Goal: Task Accomplishment & Management: Complete application form

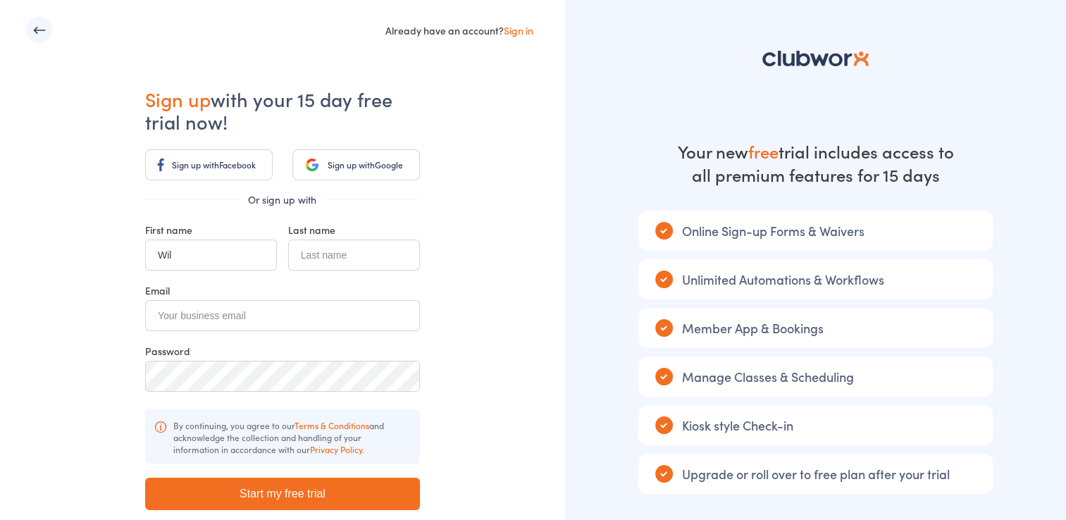
type input "Will"
type input "[PERSON_NAME]"
type input "[EMAIL_ADDRESS][DOMAIN_NAME]"
type input "[PERSON_NAME]"
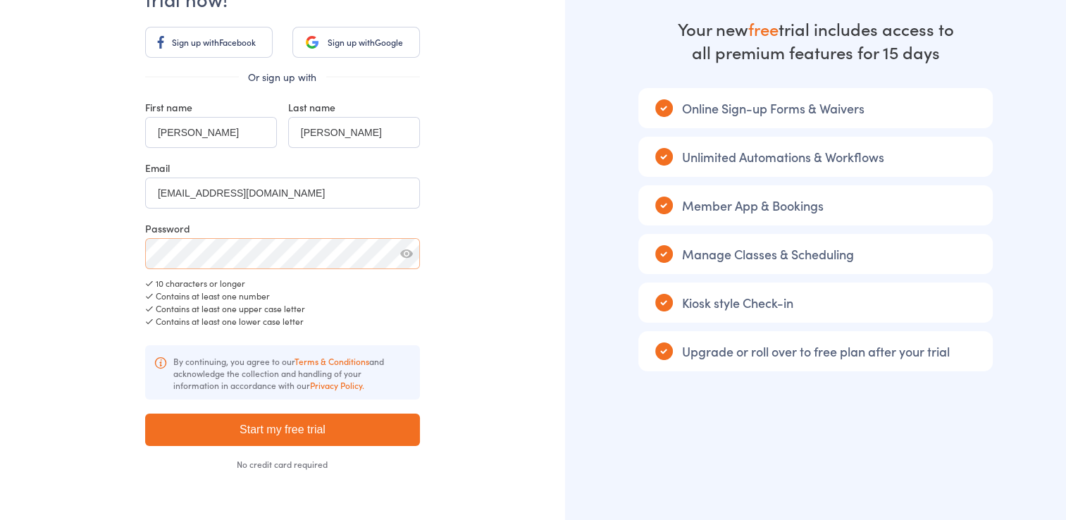
scroll to position [141, 0]
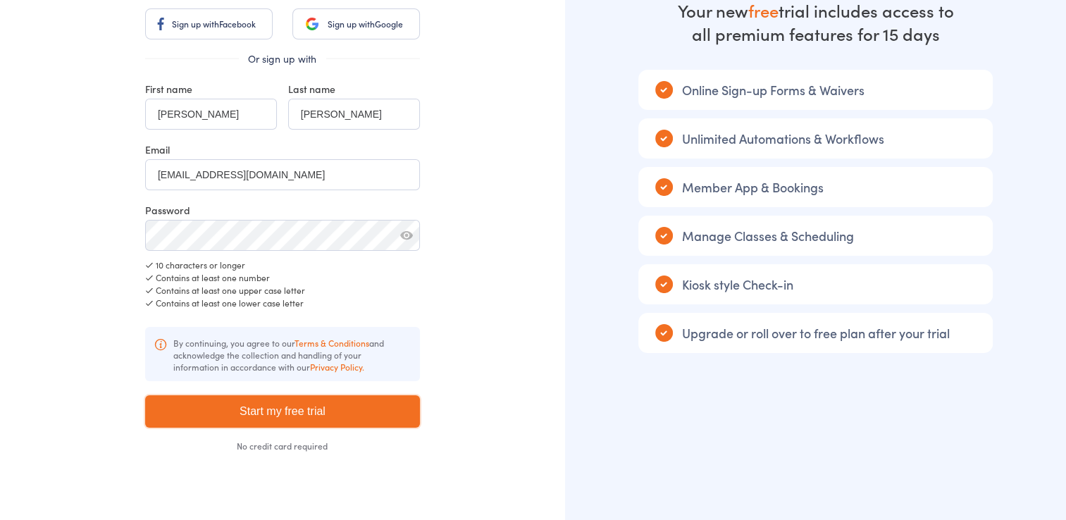
click at [307, 413] on input "Start my free trial" at bounding box center [282, 411] width 275 height 32
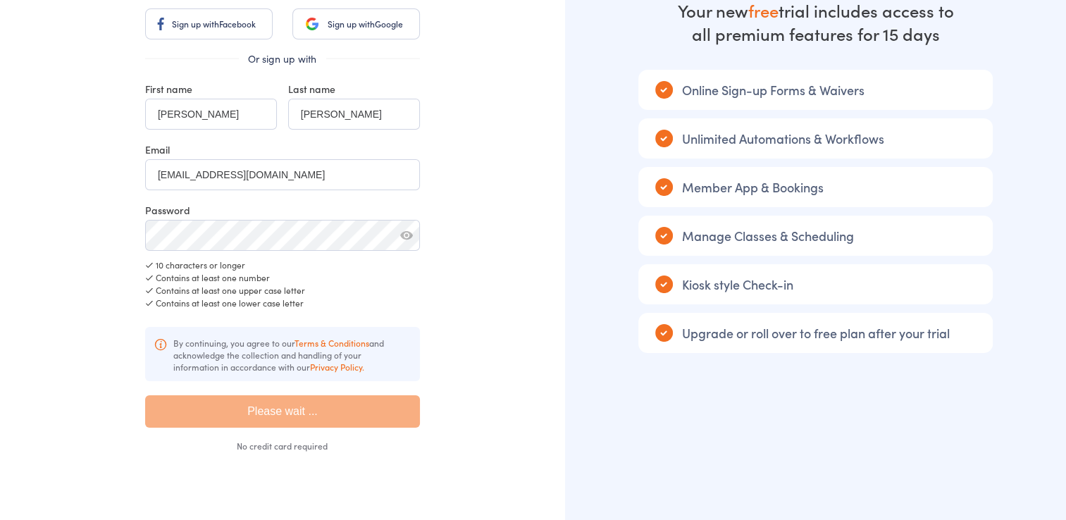
type input "Please wait ..."
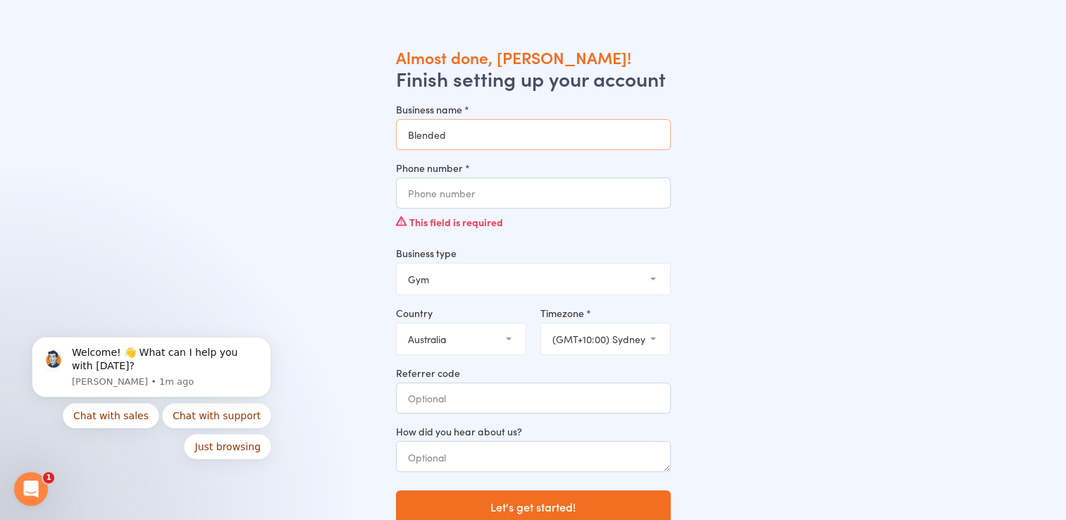
type input "Blended 6 Training & Recovery"
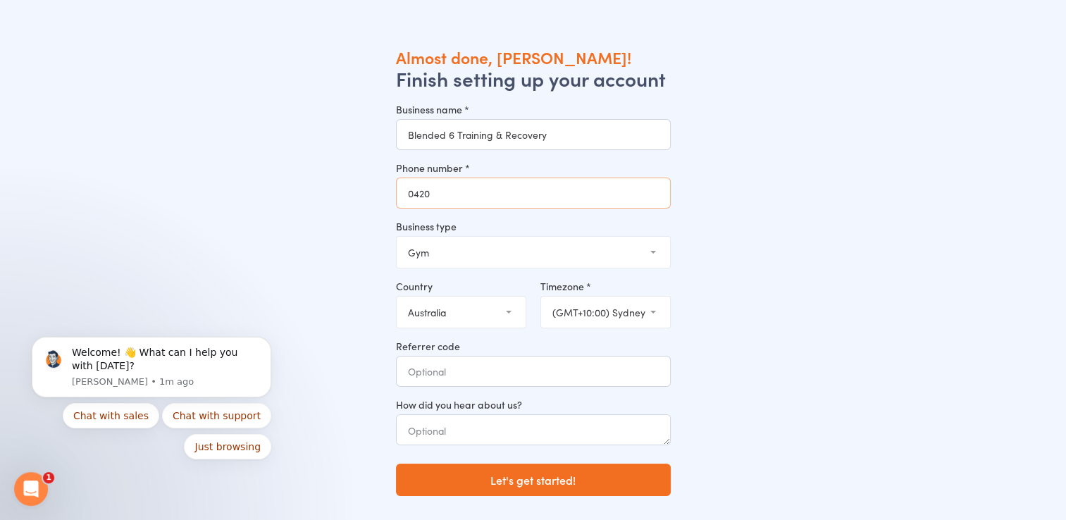
type input "0420947676"
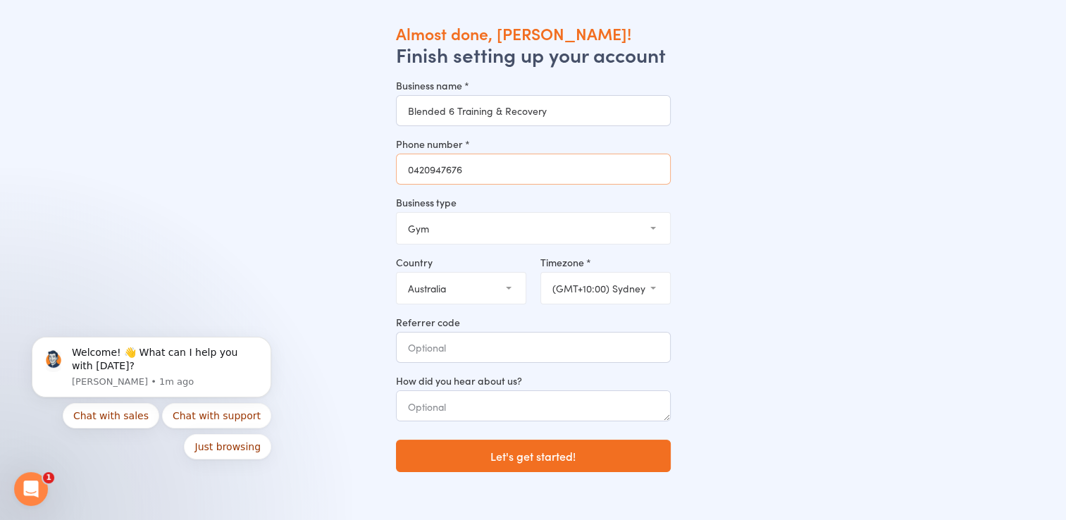
scroll to position [47, 0]
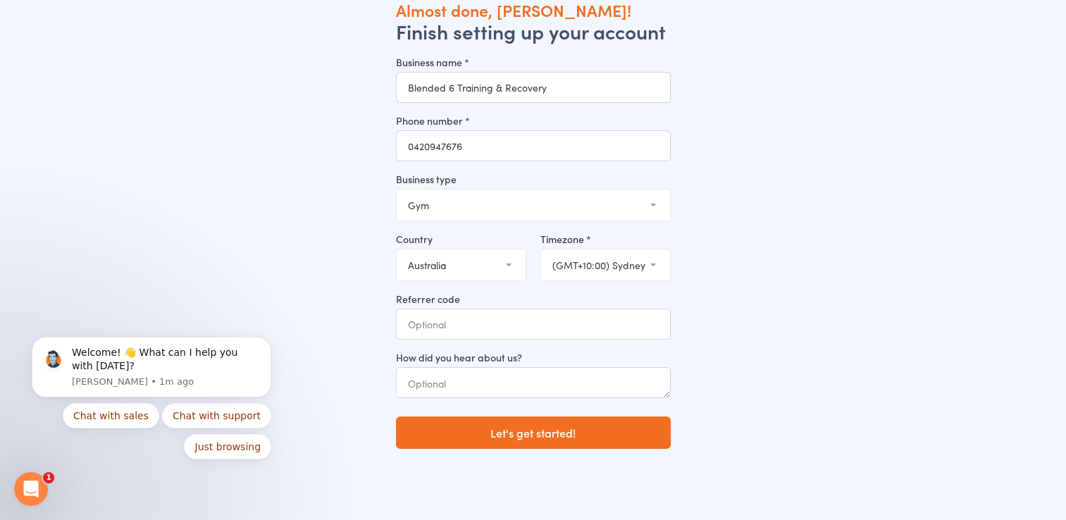
click at [654, 204] on select "Gym Studio Martial Arts Yoga School Dance School Pole Dance Personal Trainer Cr…" at bounding box center [533, 204] width 273 height 31
select select "1"
click at [397, 189] on select "Gym Studio Martial Arts Yoga School Dance School Pole Dance Personal Trainer Cr…" at bounding box center [533, 204] width 273 height 31
click at [627, 393] on textarea at bounding box center [533, 382] width 275 height 31
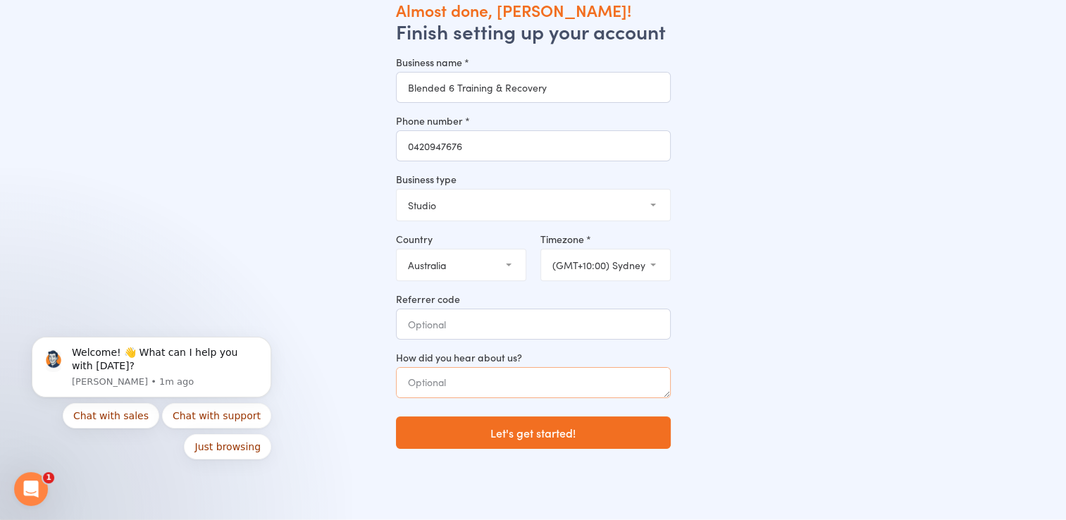
click at [626, 386] on textarea at bounding box center [533, 382] width 275 height 31
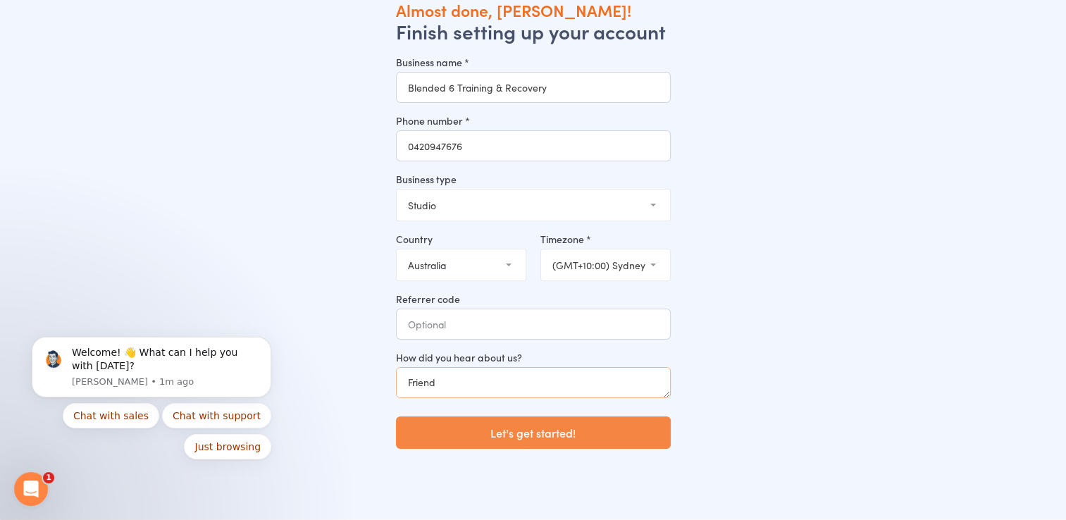
type textarea "Friend"
click at [590, 427] on button "Let's get started!" at bounding box center [533, 432] width 275 height 32
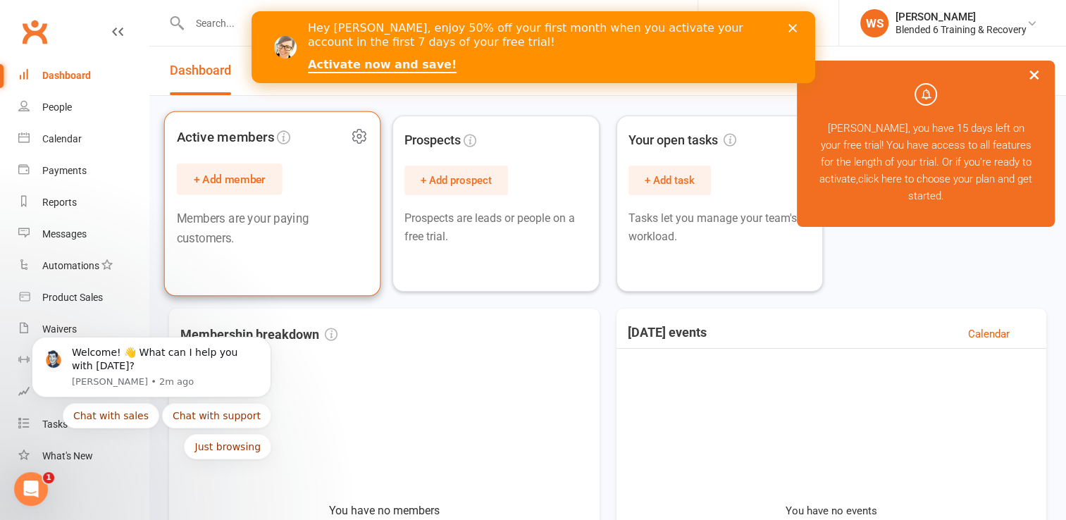
click at [225, 178] on button "+ Add member" at bounding box center [230, 178] width 106 height 31
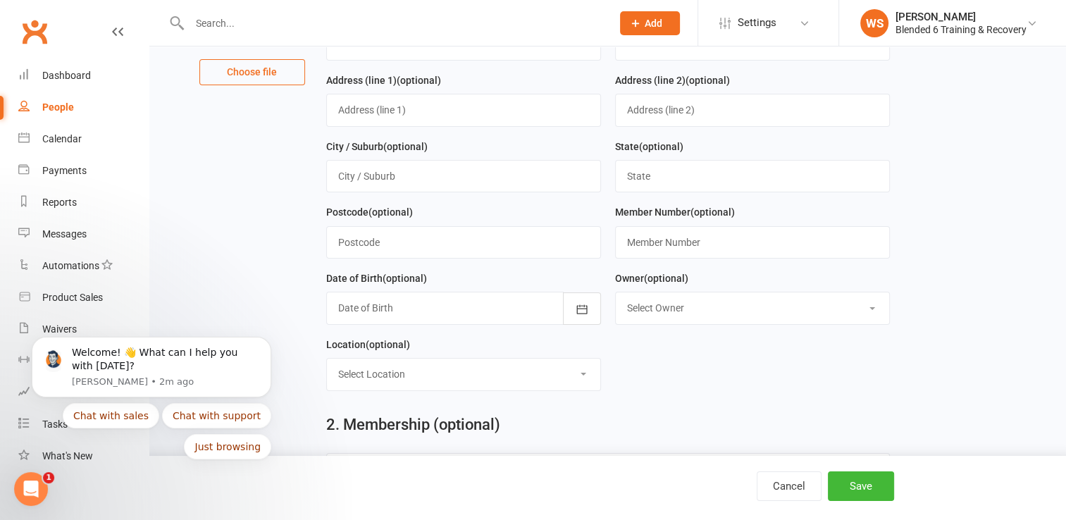
scroll to position [352, 0]
